Goal: Transaction & Acquisition: Obtain resource

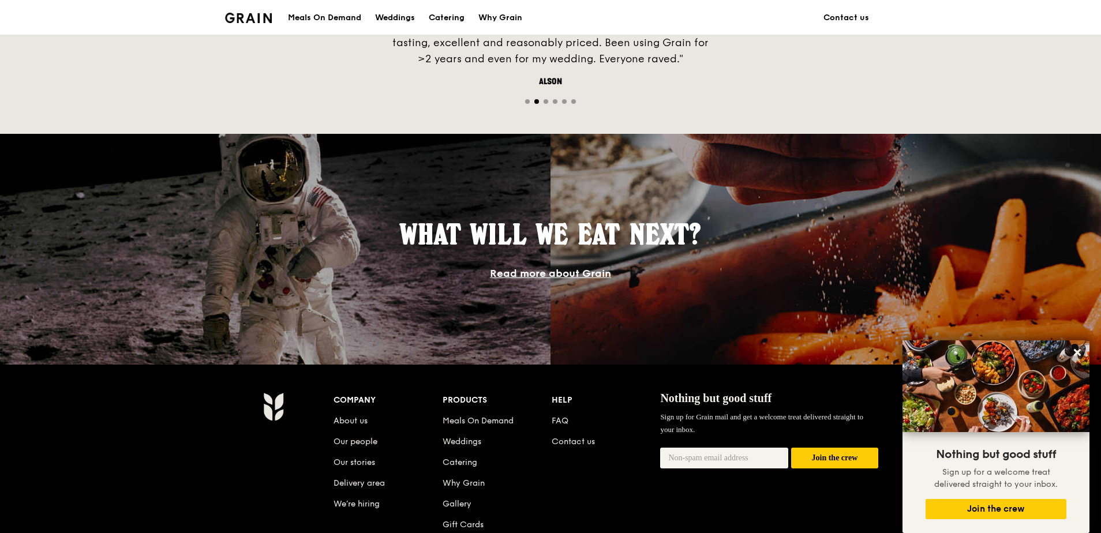
scroll to position [519, 0]
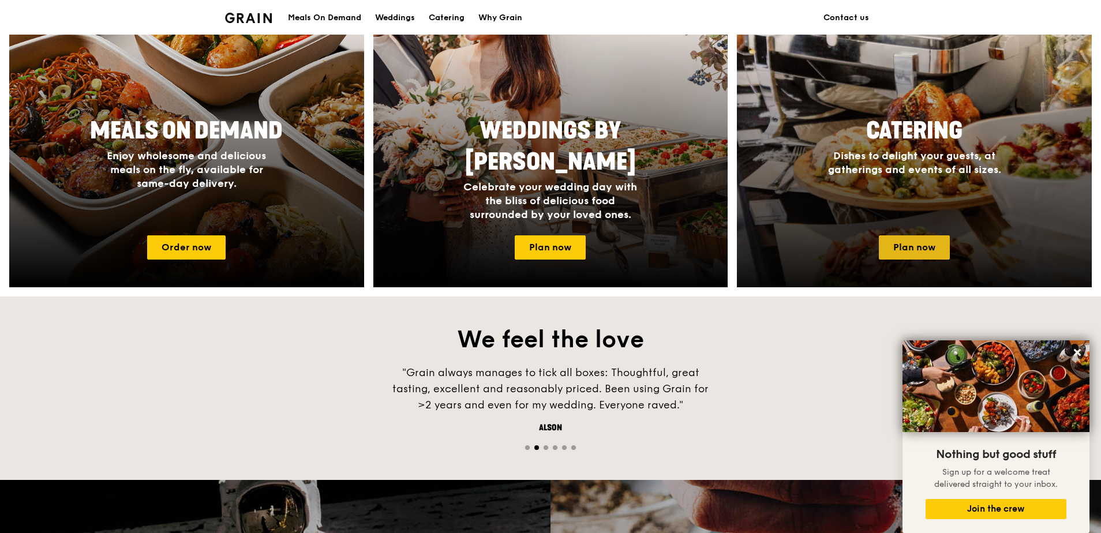
click at [907, 256] on link "Plan now" at bounding box center [914, 247] width 71 height 24
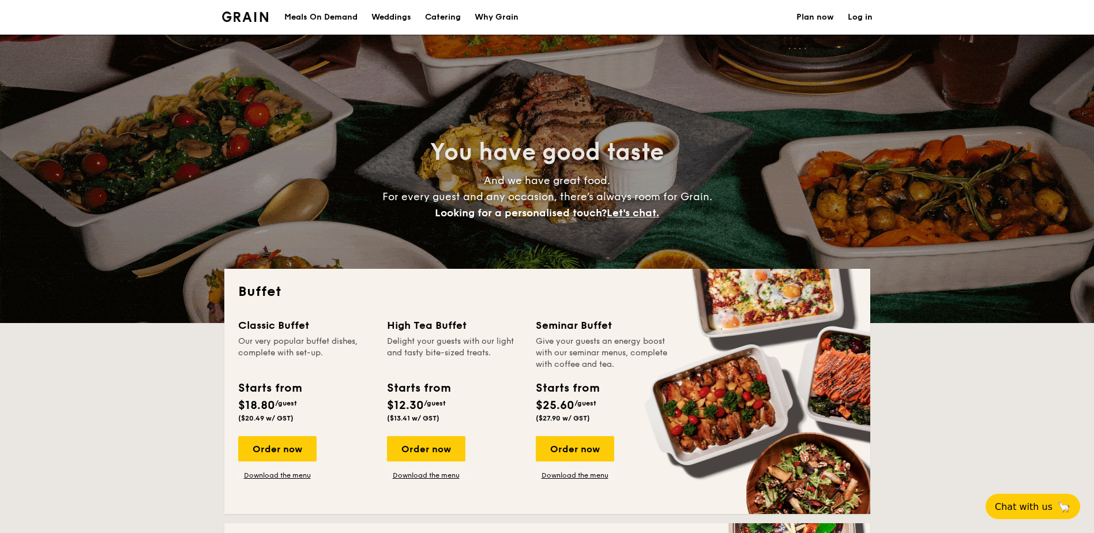
select select
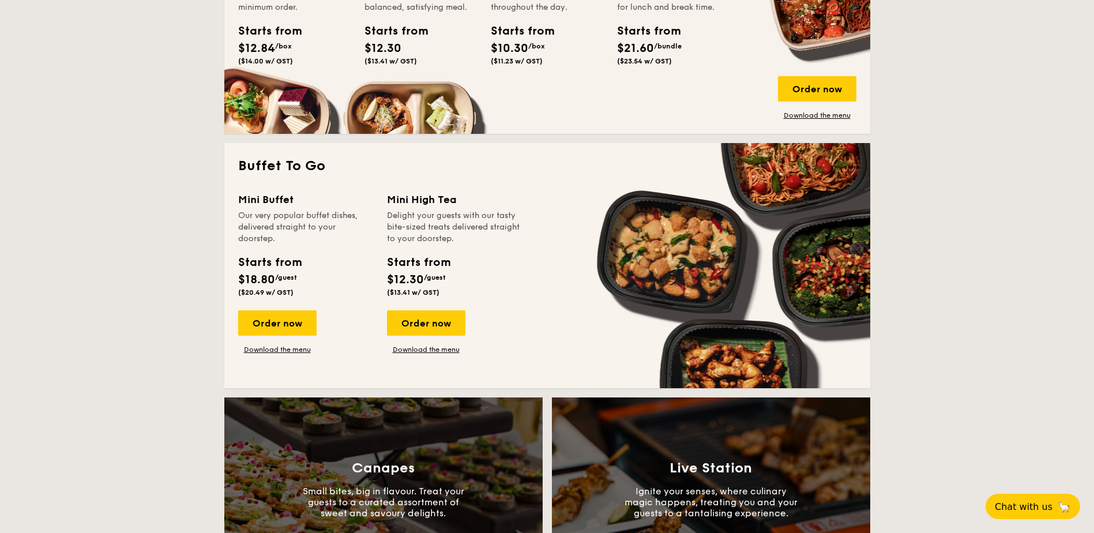
scroll to position [923, 0]
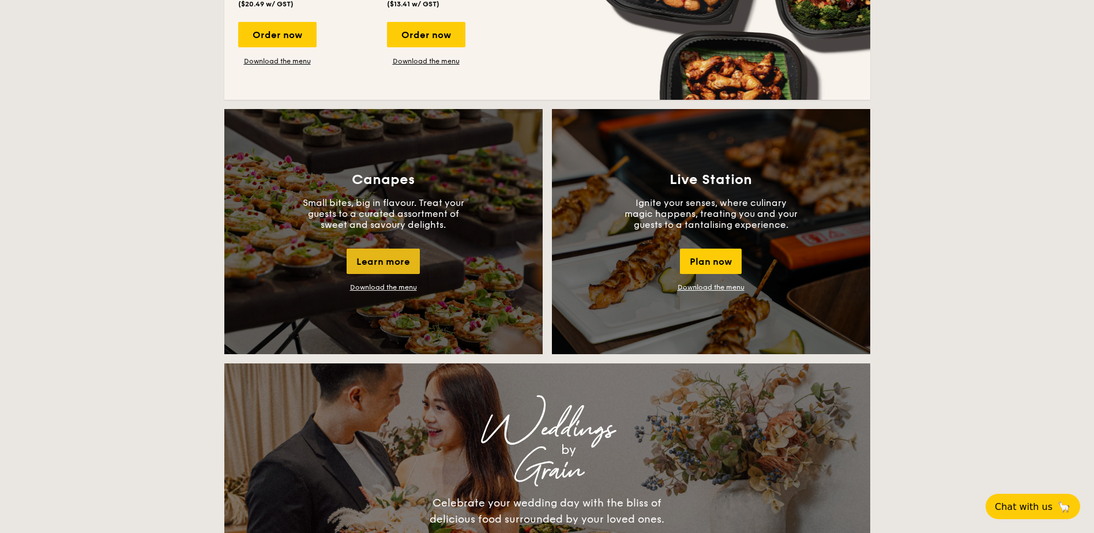
click at [386, 263] on div "Learn more" at bounding box center [383, 261] width 73 height 25
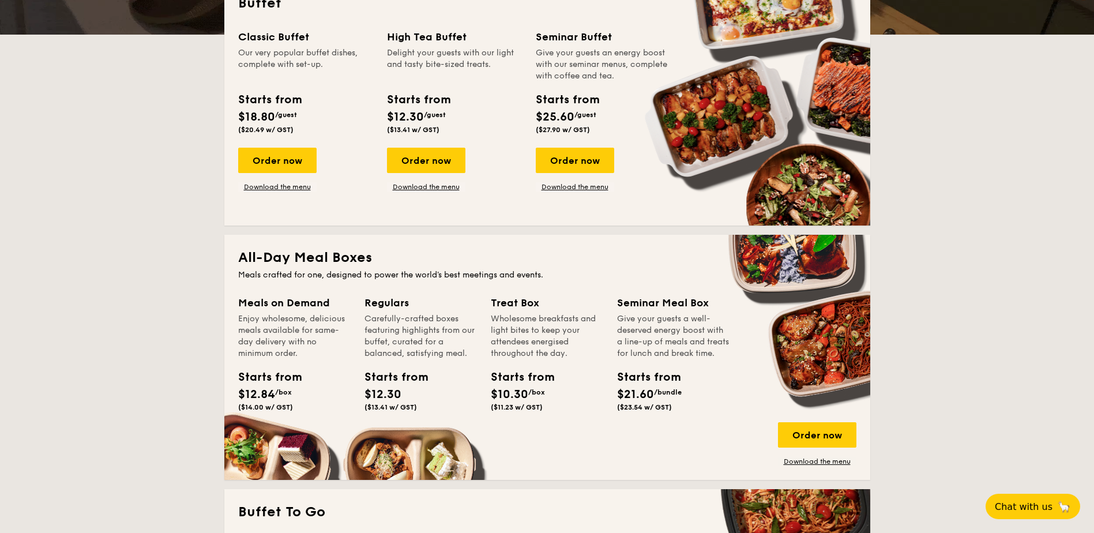
scroll to position [0, 0]
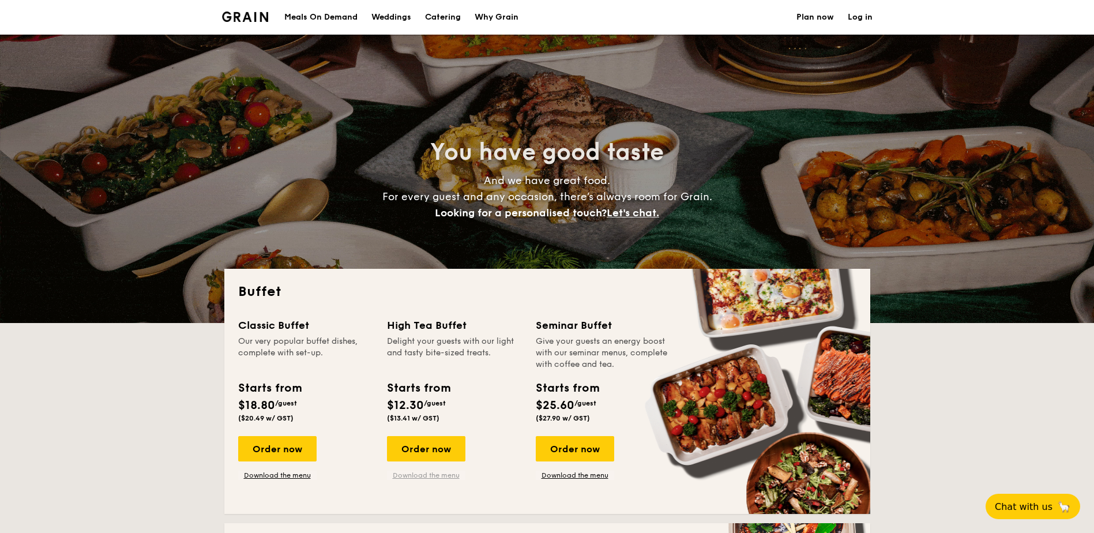
click at [427, 481] on div "Classic Buffet Our very popular buffet dishes, complete with set-up. Starts fro…" at bounding box center [547, 408] width 618 height 183
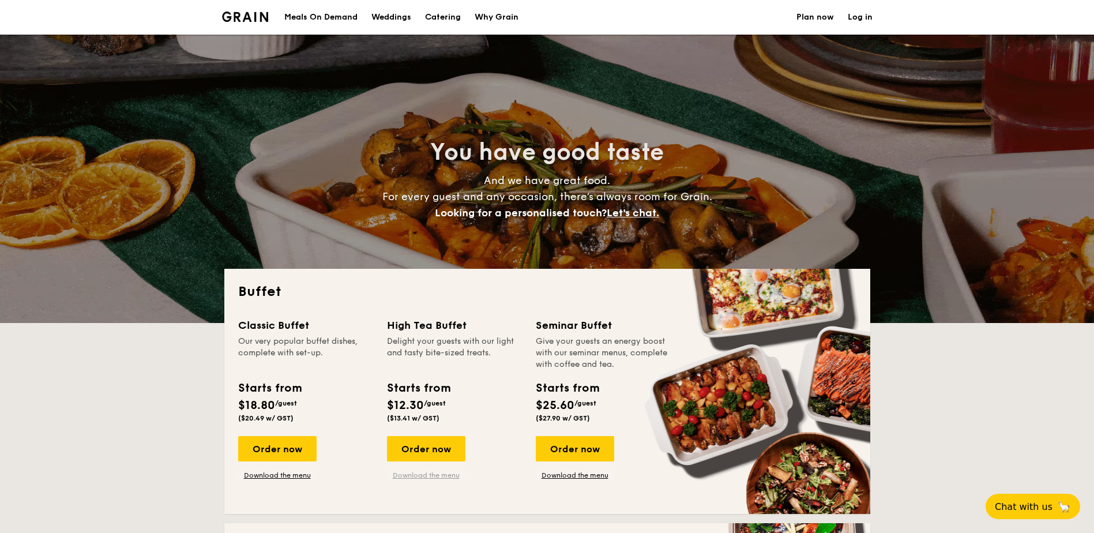
click at [426, 474] on link "Download the menu" at bounding box center [426, 475] width 78 height 9
